Goal: Find specific page/section: Find specific page/section

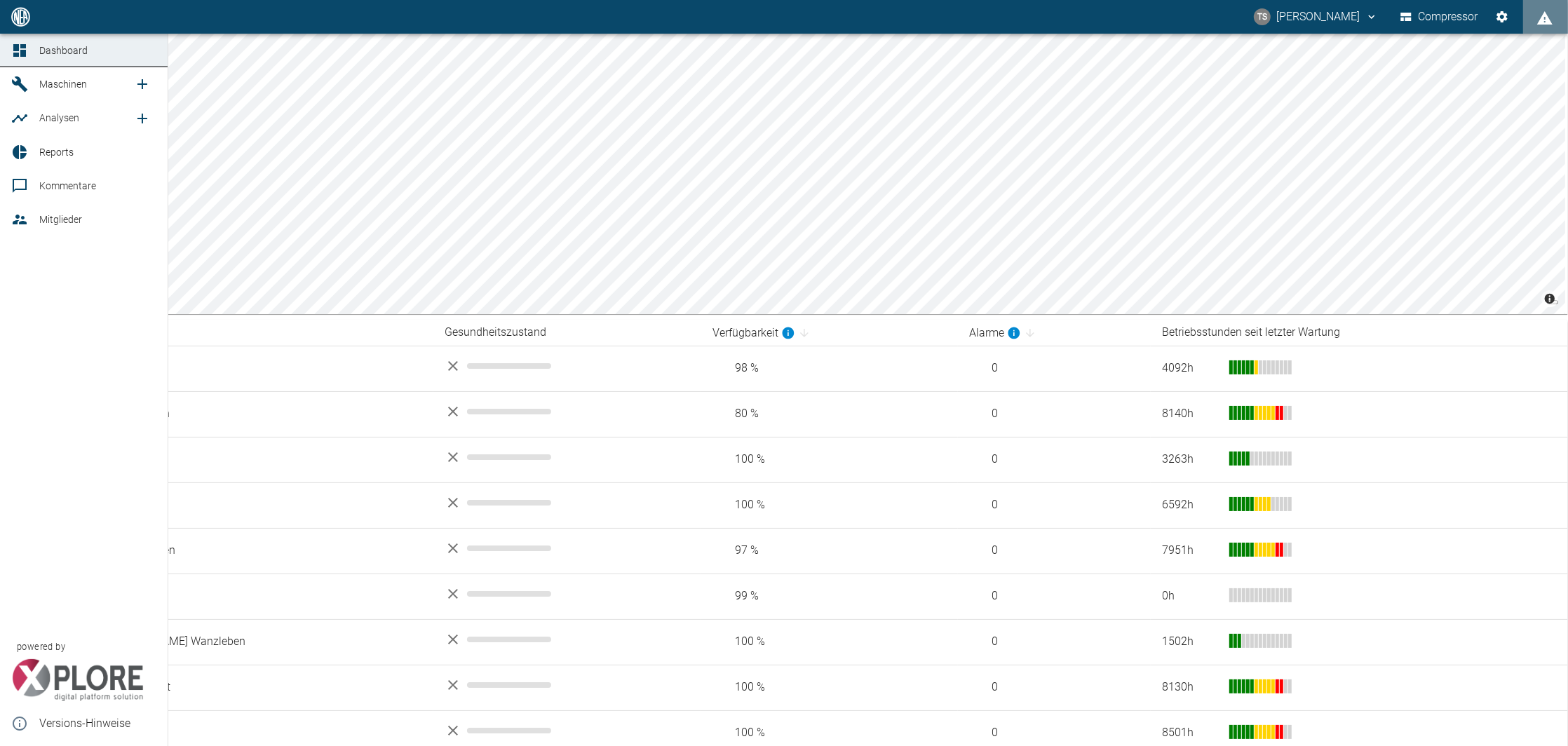
click at [34, 82] on link "Maschinen" at bounding box center [84, 84] width 167 height 34
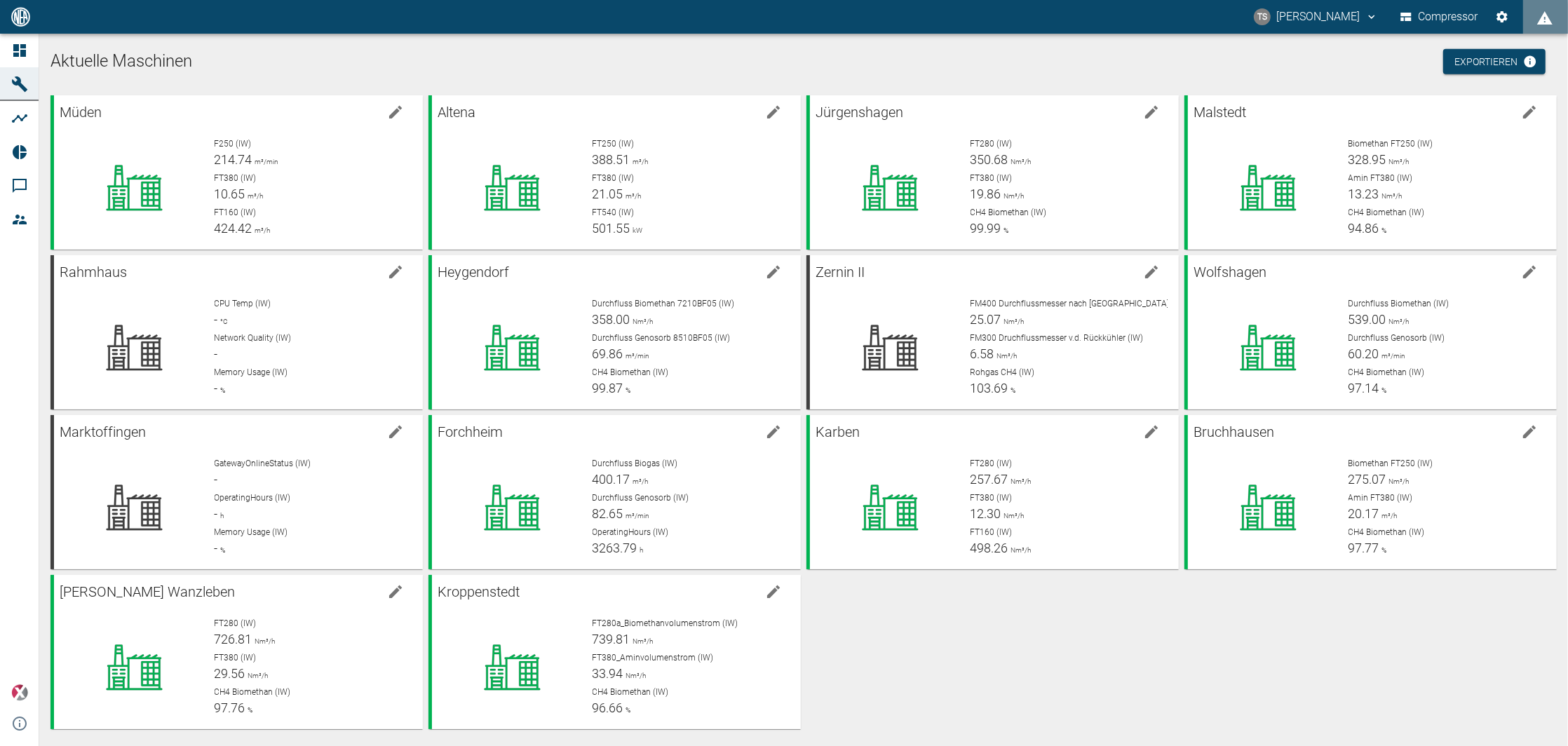
click at [842, 47] on ul "Aktuelle Maschinen Exportieren" at bounding box center [804, 70] width 1506 height 51
